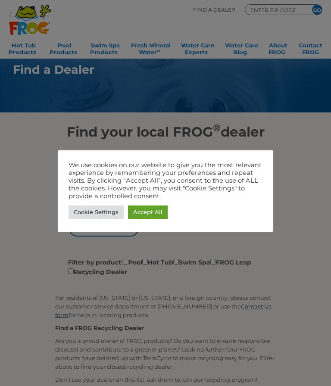
click at [27, 236] on div at bounding box center [165, 193] width 331 height 386
click at [93, 215] on link "Cookie Settings" at bounding box center [96, 212] width 55 height 13
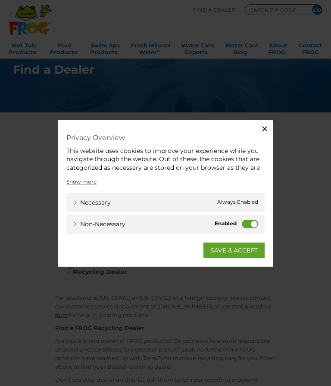
click at [265, 129] on icon "button" at bounding box center [264, 128] width 5 height 5
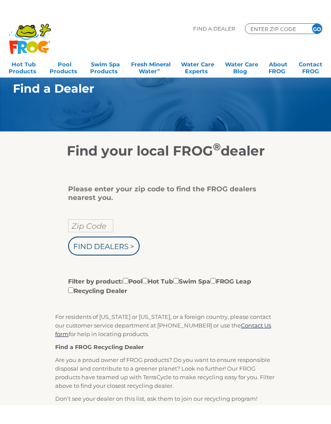
scroll to position [26, 0]
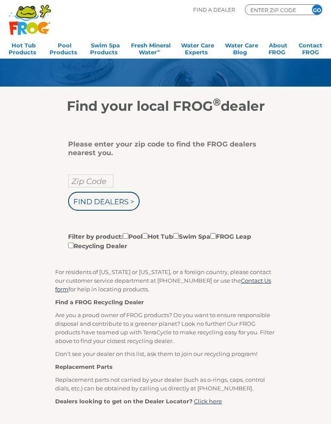
click at [80, 206] on input "Find Dealers >" at bounding box center [104, 201] width 72 height 19
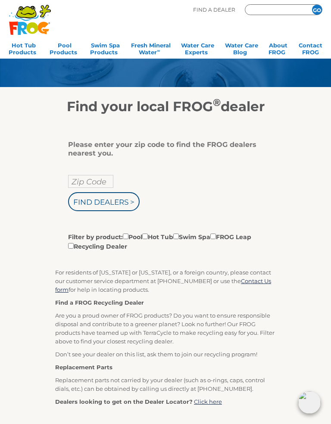
click at [78, 183] on input "Zip Code" at bounding box center [90, 181] width 45 height 13
type input "ENTER ZIP CODE"
type input "65047"
click at [101, 206] on input "Find Dealers >" at bounding box center [104, 201] width 72 height 19
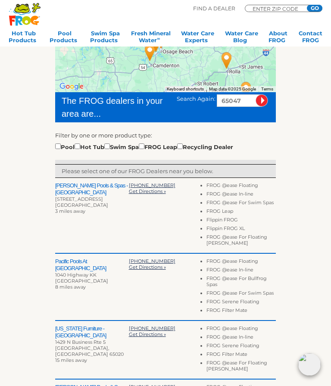
scroll to position [145, 0]
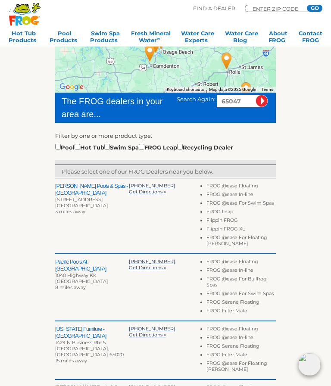
click at [148, 193] on span "Get Directions »" at bounding box center [147, 192] width 37 height 6
